Goal: Task Accomplishment & Management: Manage account settings

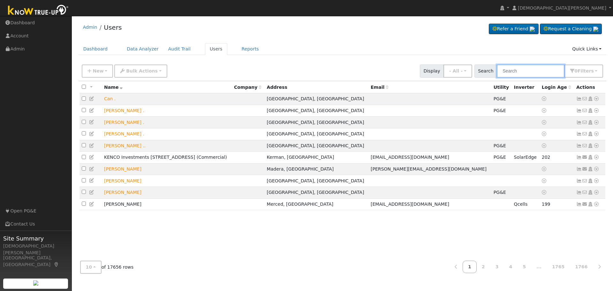
click at [522, 66] on input "text" at bounding box center [530, 70] width 68 height 13
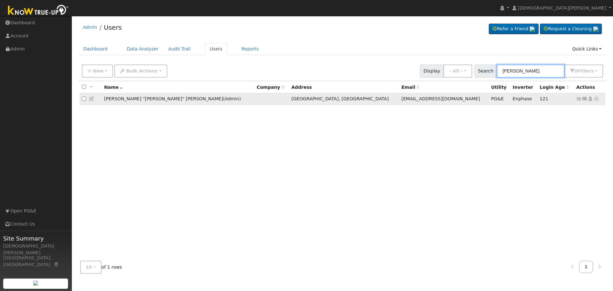
type input "[PERSON_NAME]"
click at [197, 98] on td "[PERSON_NAME] "[PERSON_NAME]" Short ( Admin )" at bounding box center [178, 99] width 153 height 12
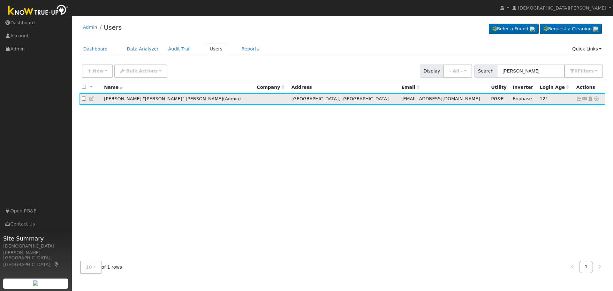
click at [93, 101] on icon at bounding box center [92, 98] width 6 height 4
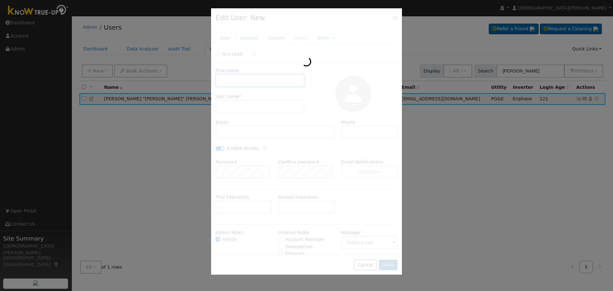
type input "[DATE]"
type input "[PERSON_NAME] "[PERSON_NAME]""
type input "Short"
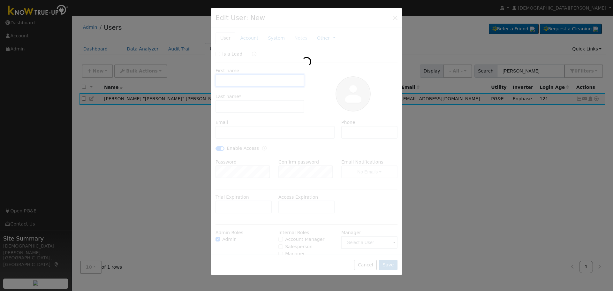
type input "[EMAIL_ADDRESS][DOMAIN_NAME]"
type input "[PHONE_NUMBER]"
checkbox input "true"
type input "Pacific Gas & Electric"
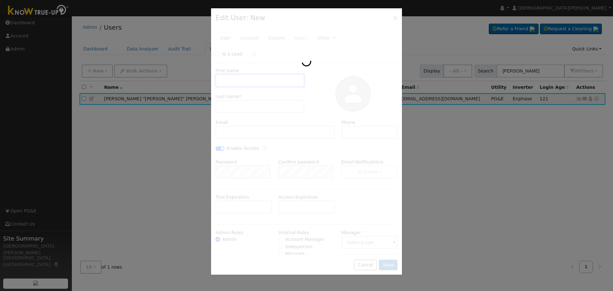
type input "10"
type textarea "This account is linked to both [DEMOGRAPHIC_DATA][PERSON_NAME] (Admin) and [PER…"
type input "PG&E"
type input "Enphase"
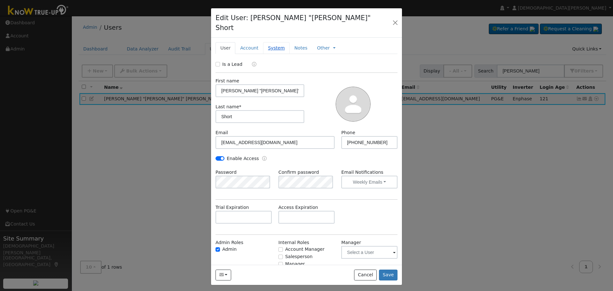
click at [272, 42] on link "System" at bounding box center [276, 48] width 26 height 12
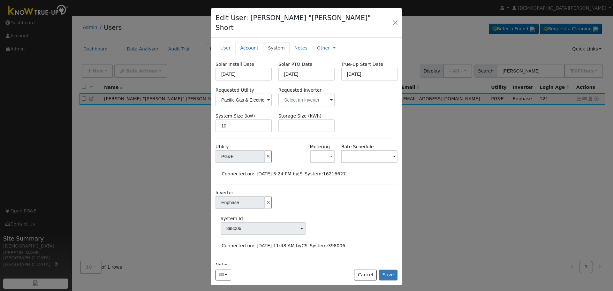
click at [248, 42] on link "Account" at bounding box center [249, 48] width 28 height 12
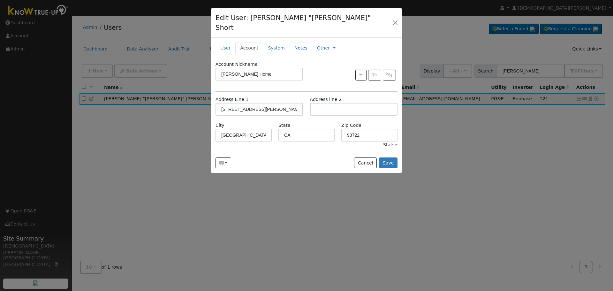
click at [295, 42] on link "Notes" at bounding box center [300, 48] width 23 height 12
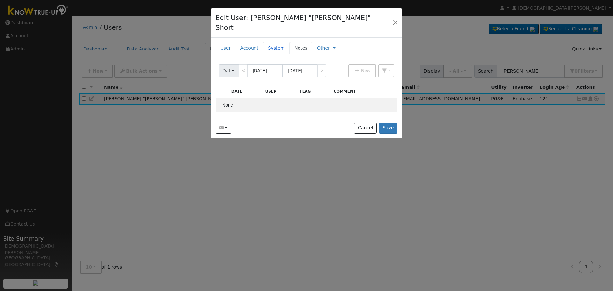
click at [270, 42] on link "System" at bounding box center [276, 48] width 26 height 12
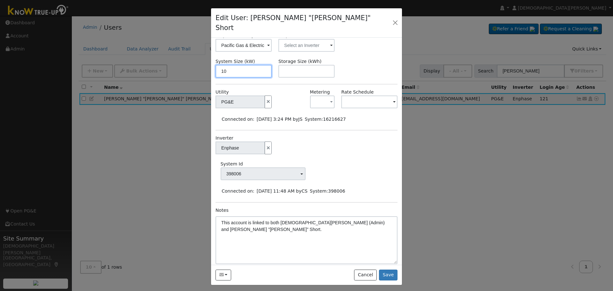
scroll to position [58, 0]
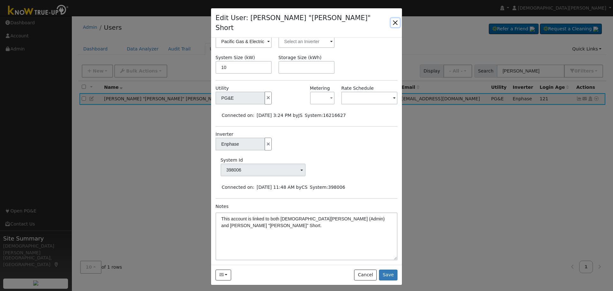
click at [393, 19] on button "button" at bounding box center [395, 22] width 9 height 9
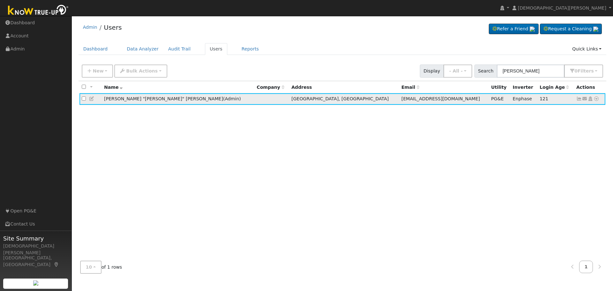
click at [148, 103] on td "[PERSON_NAME] "[PERSON_NAME]" Short ( Admin )" at bounding box center [178, 99] width 153 height 12
click at [225, 101] on span "Admin" at bounding box center [232, 98] width 14 height 5
click at [596, 100] on icon at bounding box center [596, 98] width 6 height 4
click at [545, 101] on td "121" at bounding box center [555, 99] width 37 height 12
click at [589, 99] on icon at bounding box center [590, 98] width 6 height 4
